Goal: Task Accomplishment & Management: Manage account settings

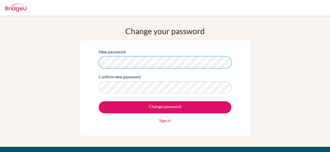
click at [47, 58] on div "Change your password New password Confirm new password Change password Sign in" at bounding box center [165, 81] width 330 height 110
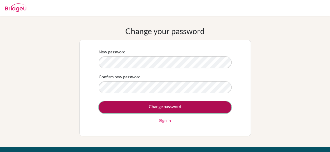
click at [162, 106] on input "Change password" at bounding box center [165, 108] width 133 height 12
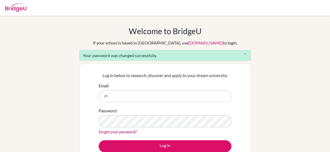
type input "christian.parkinson@mis-edu.com"
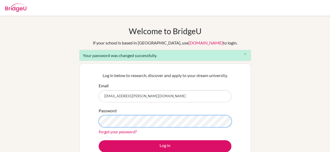
click at [99, 141] on button "Log in" at bounding box center [165, 147] width 133 height 12
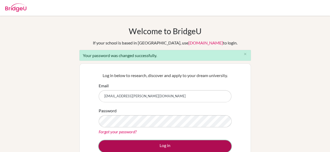
click at [147, 144] on button "Log in" at bounding box center [165, 147] width 133 height 12
click at [162, 147] on button "Log in" at bounding box center [165, 147] width 133 height 12
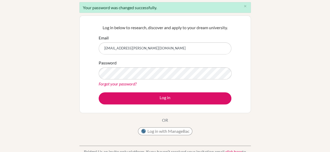
scroll to position [53, 0]
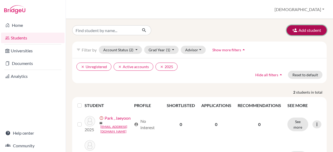
click at [293, 32] on icon "button" at bounding box center [294, 30] width 5 height 5
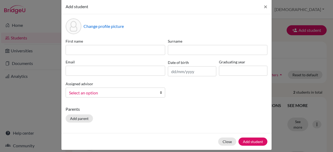
scroll to position [13, 0]
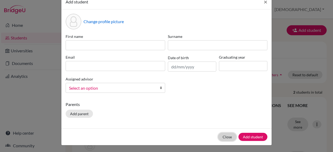
click at [227, 137] on button "Close" at bounding box center [227, 137] width 18 height 8
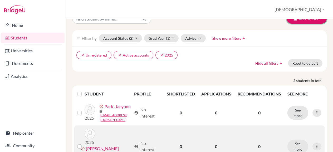
scroll to position [3, 0]
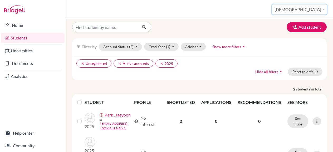
click at [311, 9] on button "[DEMOGRAPHIC_DATA]" at bounding box center [299, 9] width 55 height 10
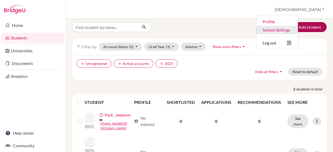
click at [298, 29] on link "School Settings" at bounding box center [278, 30] width 42 height 8
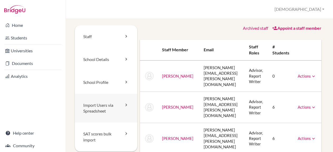
click at [103, 110] on link "Import Users via Spreadsheet" at bounding box center [106, 108] width 62 height 29
click at [126, 106] on icon at bounding box center [126, 105] width 5 height 5
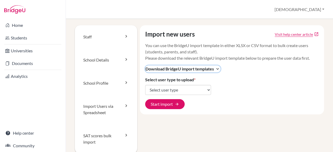
click at [193, 69] on span "Download BridgeU import templates" at bounding box center [180, 69] width 69 height 6
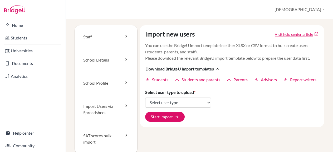
click at [160, 83] on span "Students" at bounding box center [160, 80] width 16 height 6
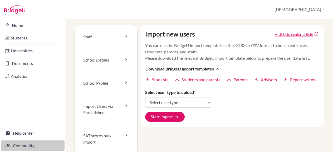
click at [24, 146] on link "Community" at bounding box center [33, 146] width 64 height 11
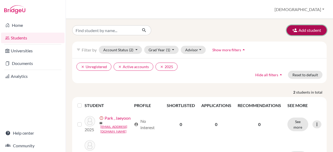
click at [298, 28] on button "Add student" at bounding box center [307, 30] width 40 height 10
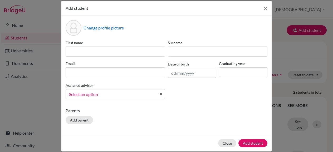
scroll to position [13, 0]
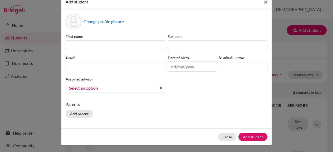
click at [265, 2] on span "×" at bounding box center [266, 2] width 4 height 8
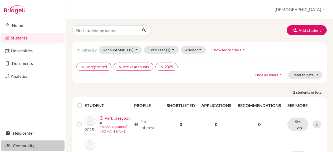
click at [32, 146] on link "Community" at bounding box center [33, 146] width 64 height 11
